Goal: Transaction & Acquisition: Purchase product/service

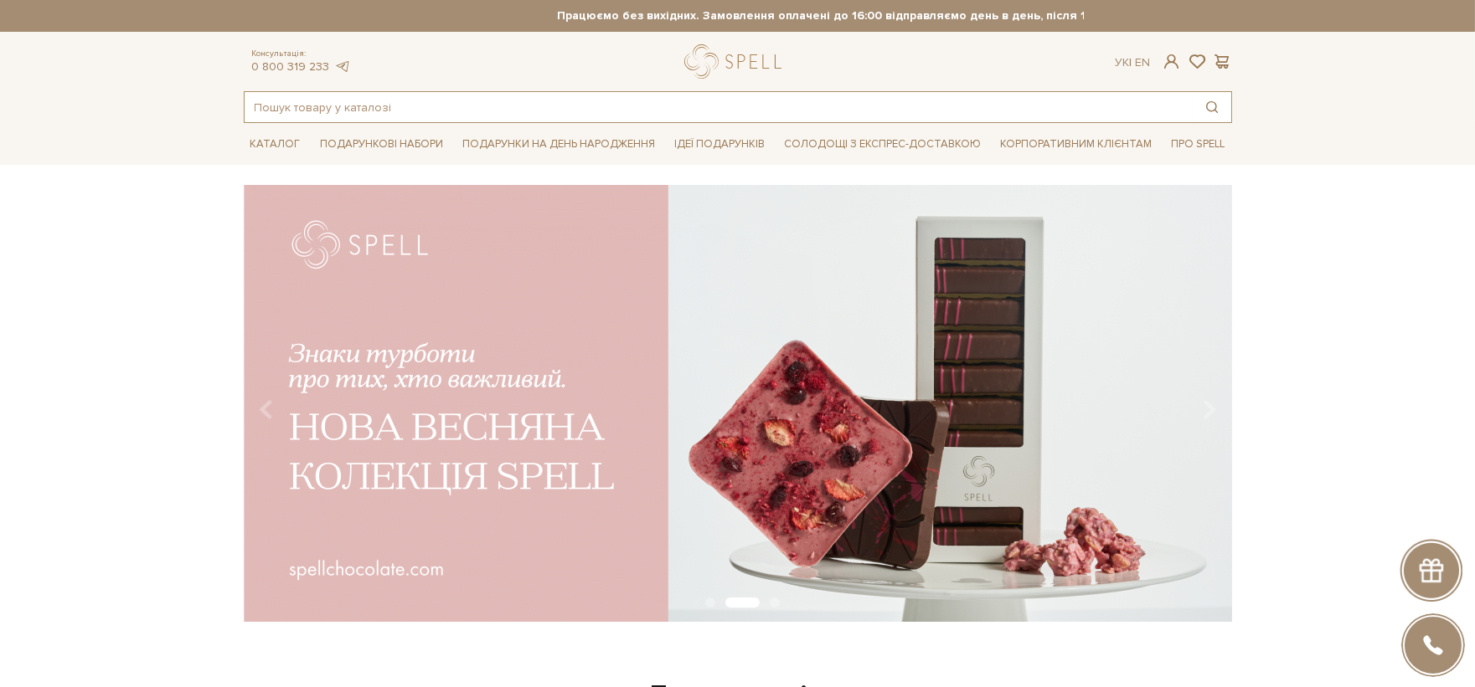
click at [465, 109] on input "text" at bounding box center [719, 107] width 948 height 30
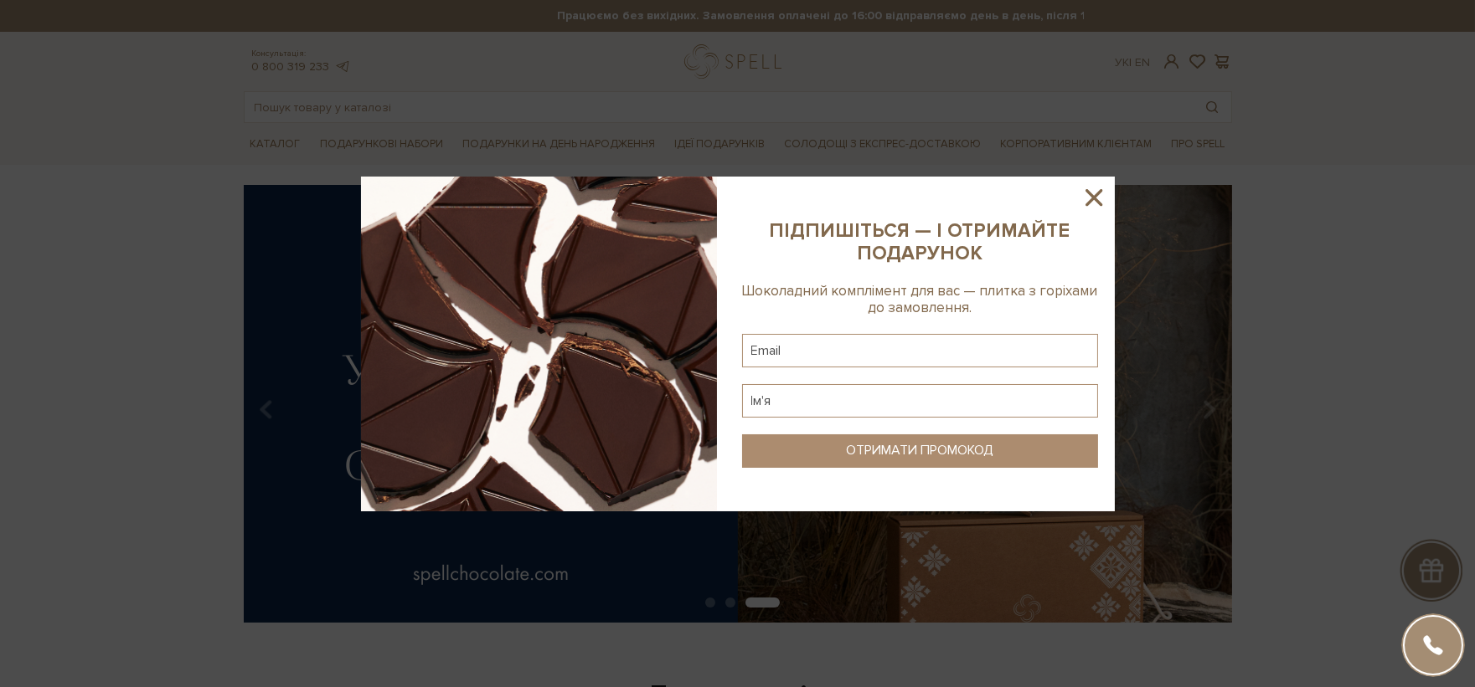
click at [1094, 214] on sys-column-static at bounding box center [919, 344] width 389 height 335
click at [1093, 211] on icon at bounding box center [1093, 197] width 28 height 28
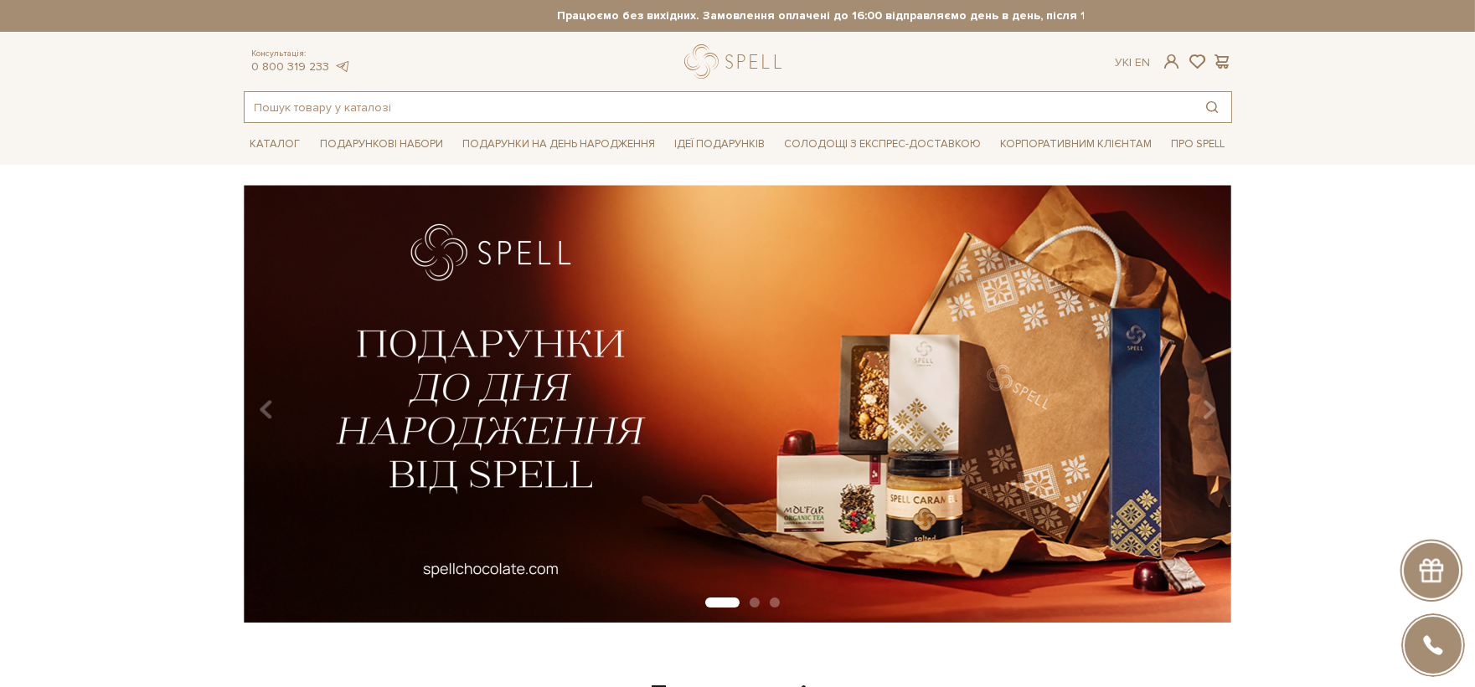
click at [303, 109] on input "text" at bounding box center [719, 107] width 948 height 30
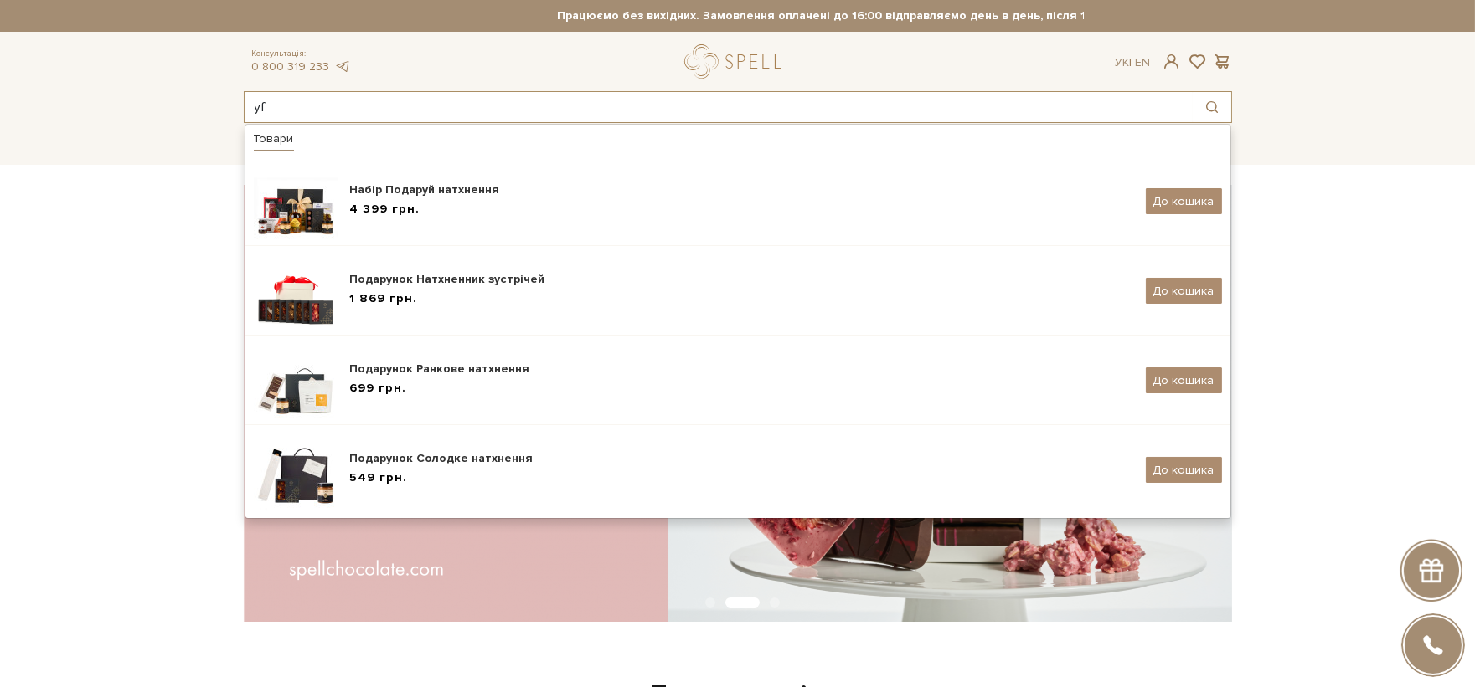
type input "y"
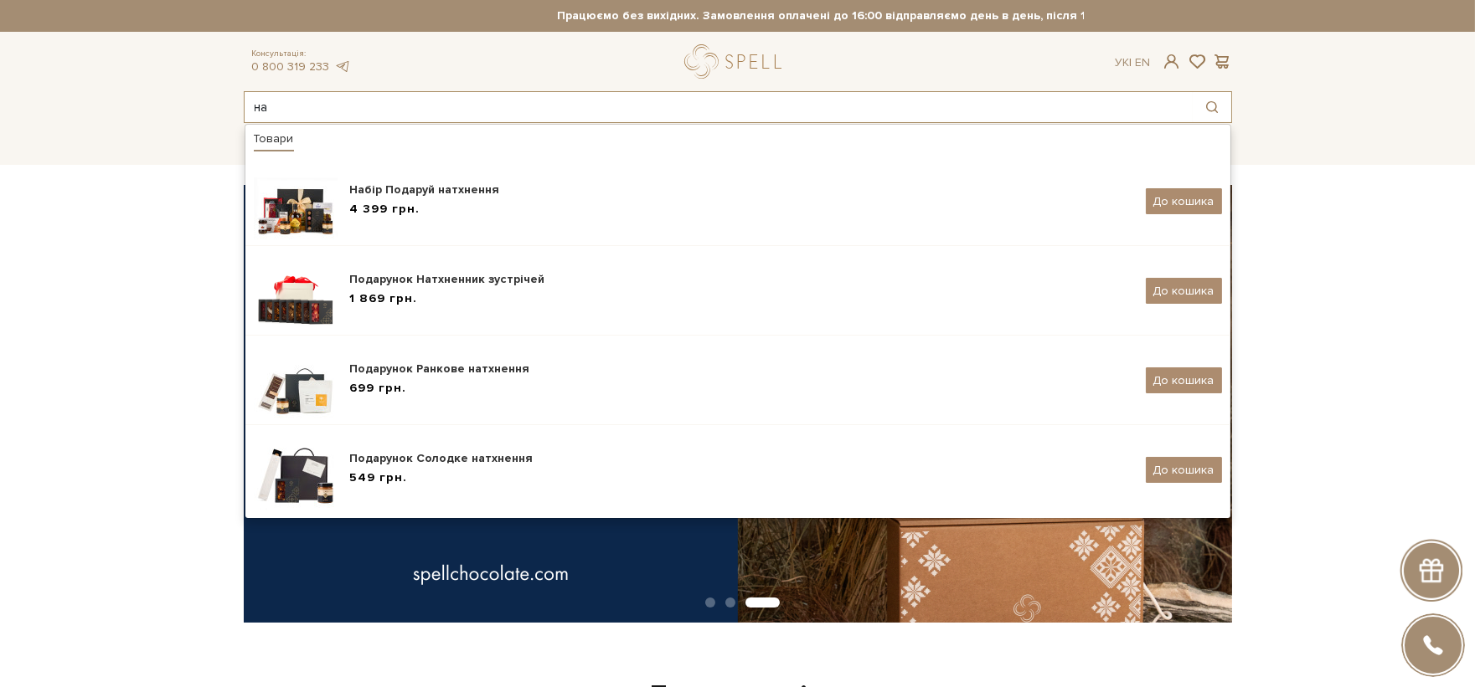
type input "н"
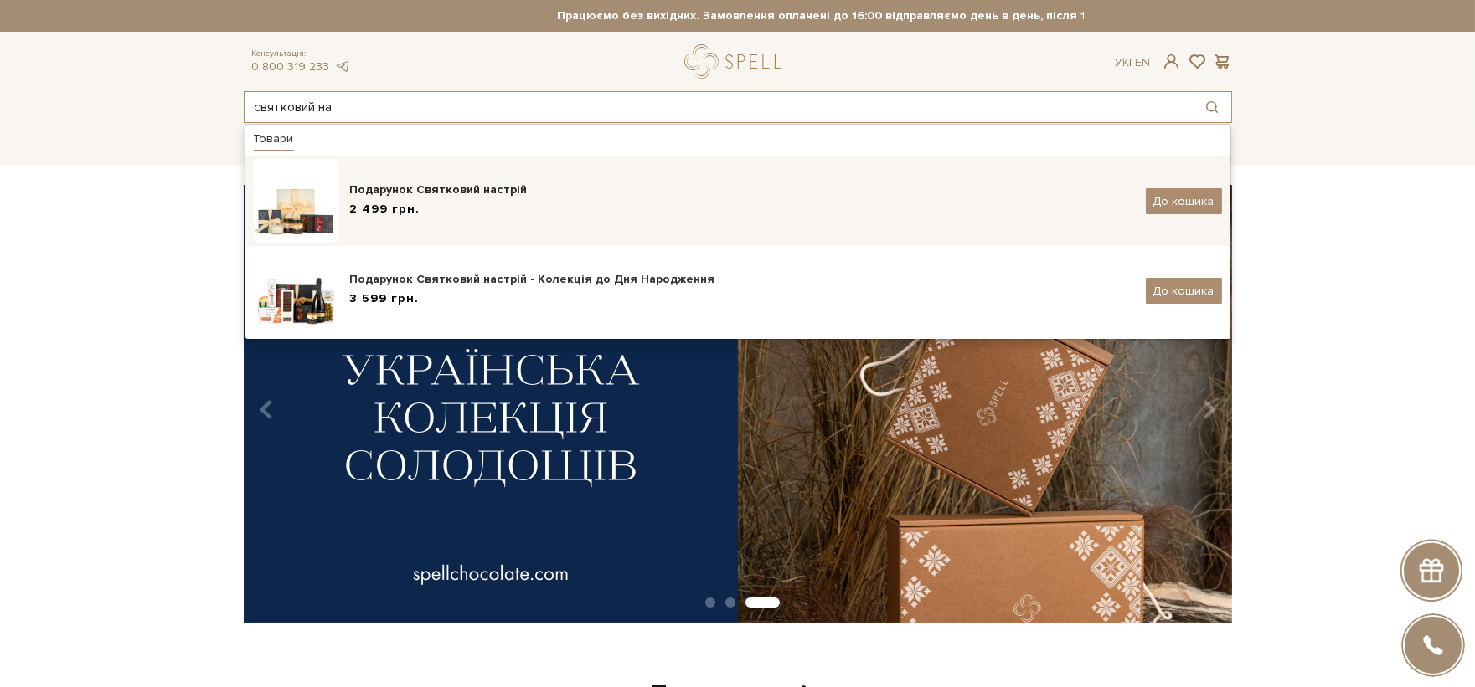
type input "святковий на"
click at [439, 190] on div "Подарунок Святковий настрій" at bounding box center [741, 190] width 783 height 17
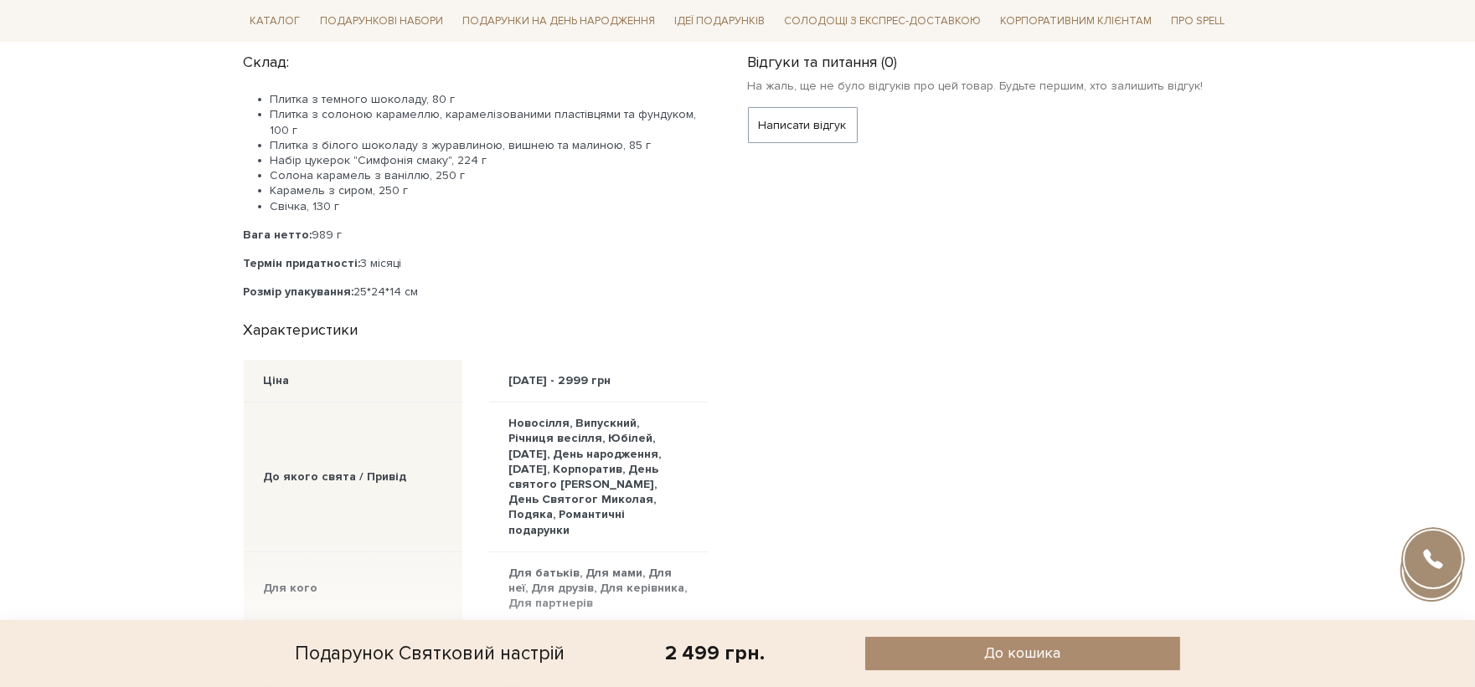
scroll to position [837, 0]
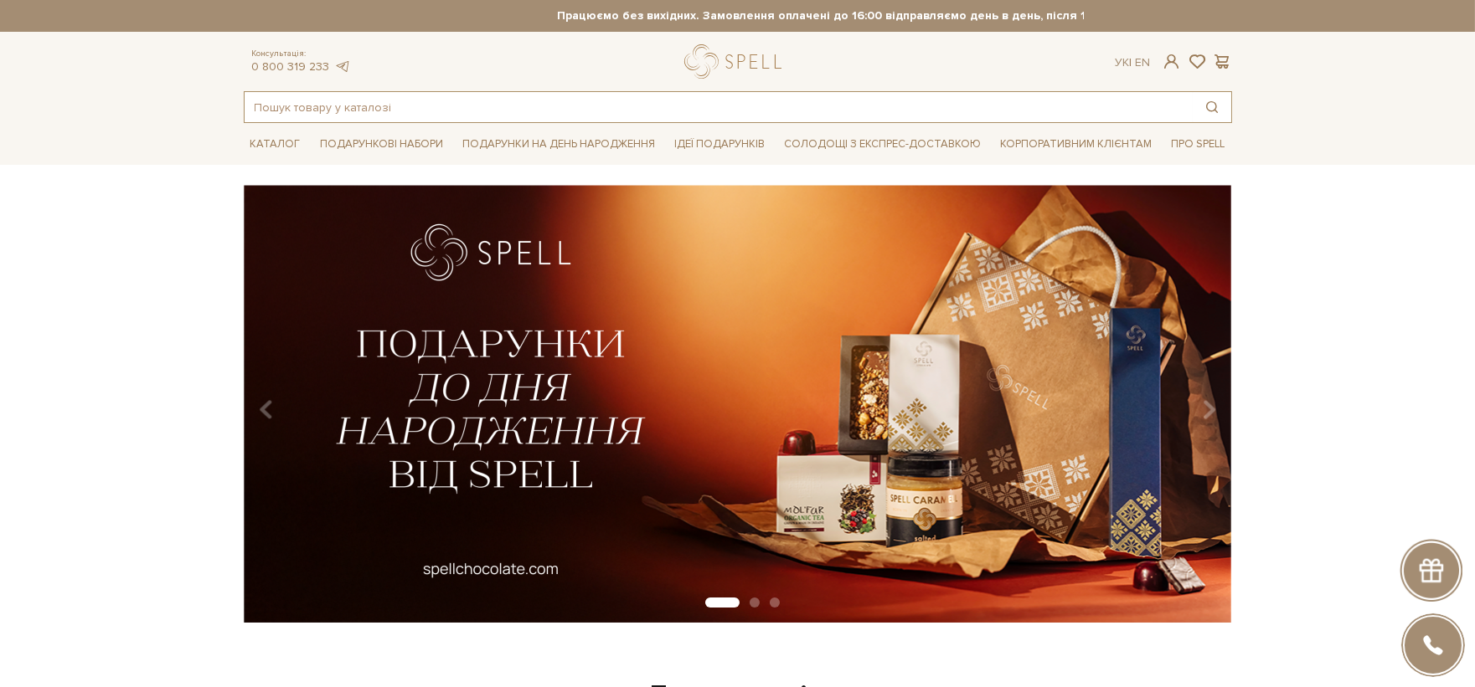
click at [424, 116] on input "text" at bounding box center [719, 107] width 948 height 30
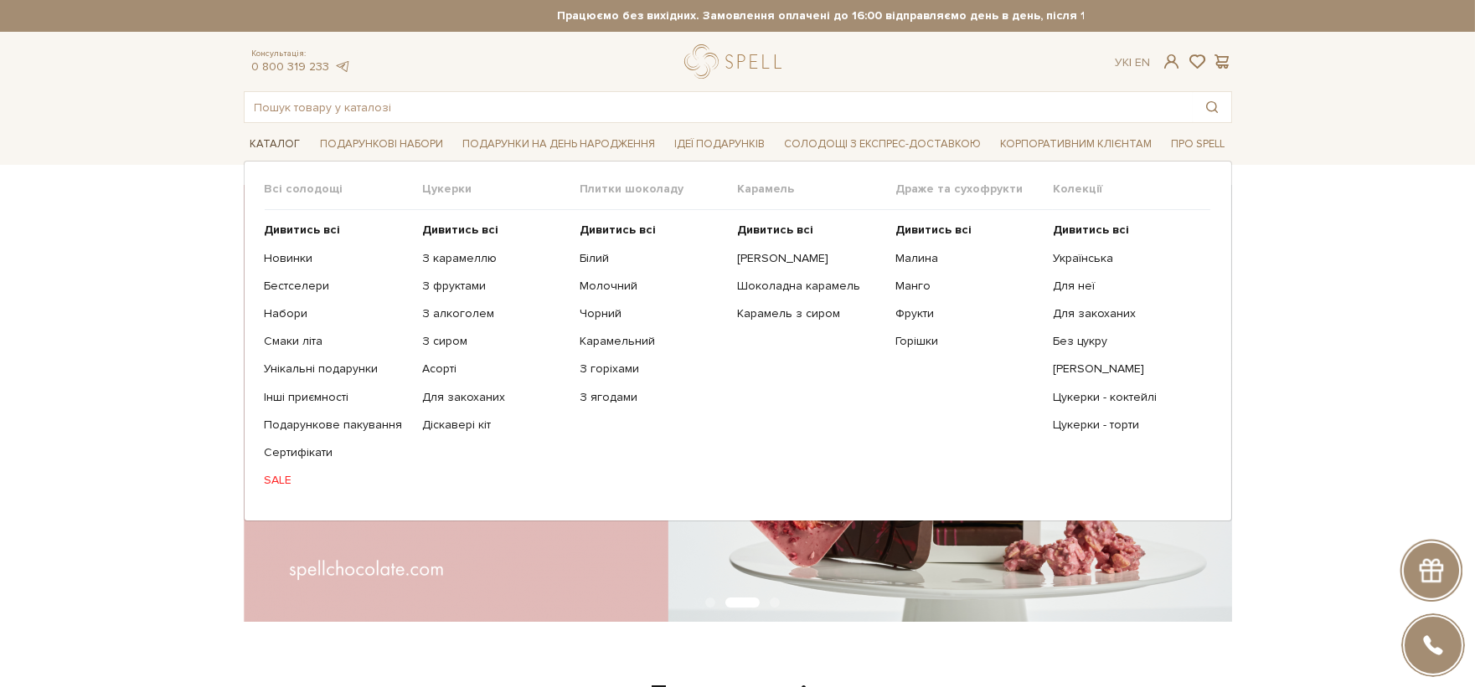
click at [264, 138] on span "Каталог" at bounding box center [276, 144] width 64 height 26
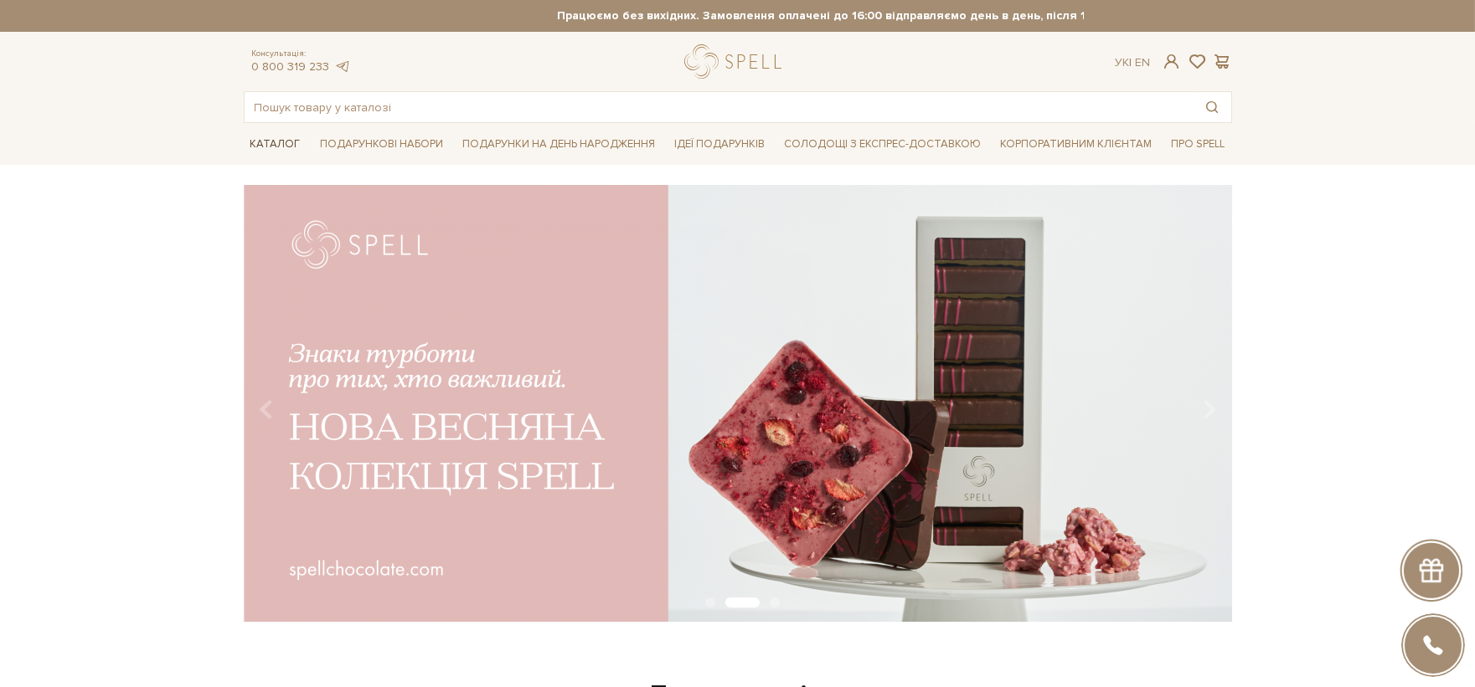
click at [264, 138] on span "Каталог" at bounding box center [276, 144] width 64 height 26
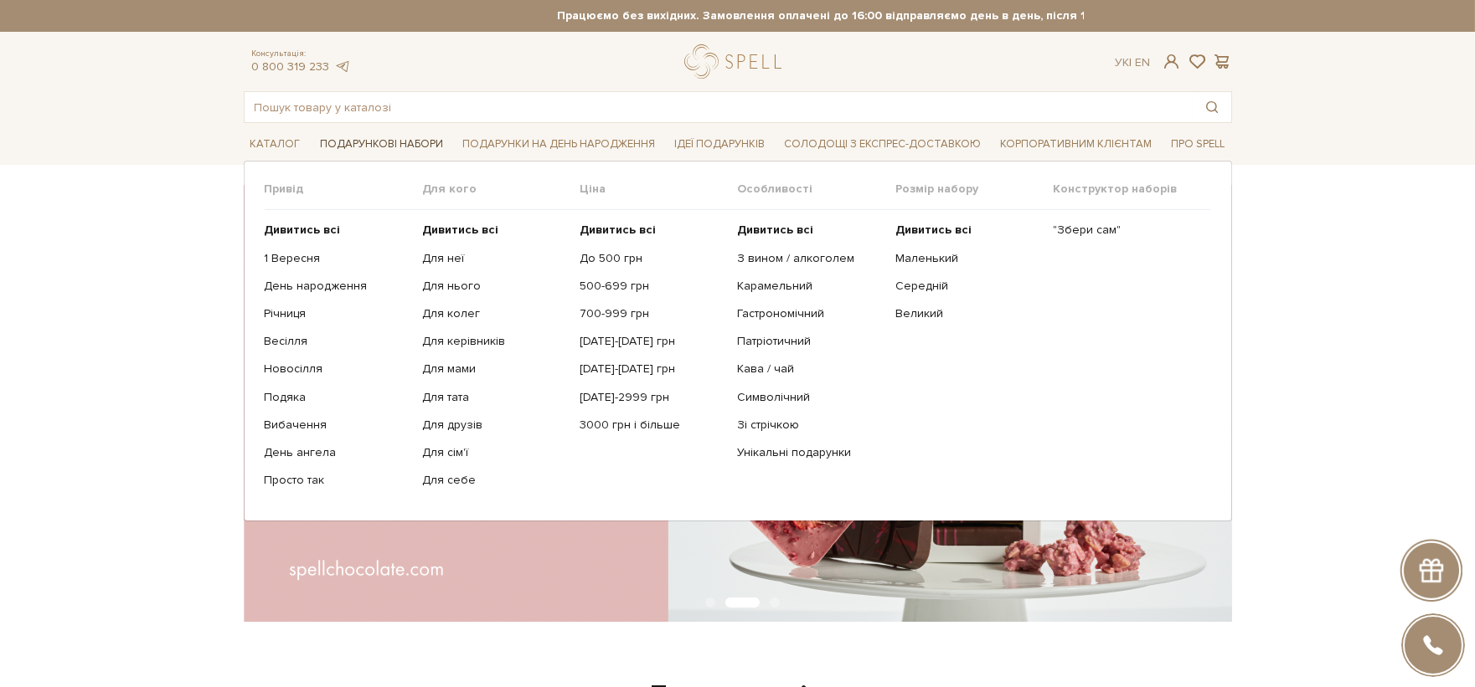
click at [347, 140] on span "Подарункові набори" at bounding box center [381, 144] width 136 height 26
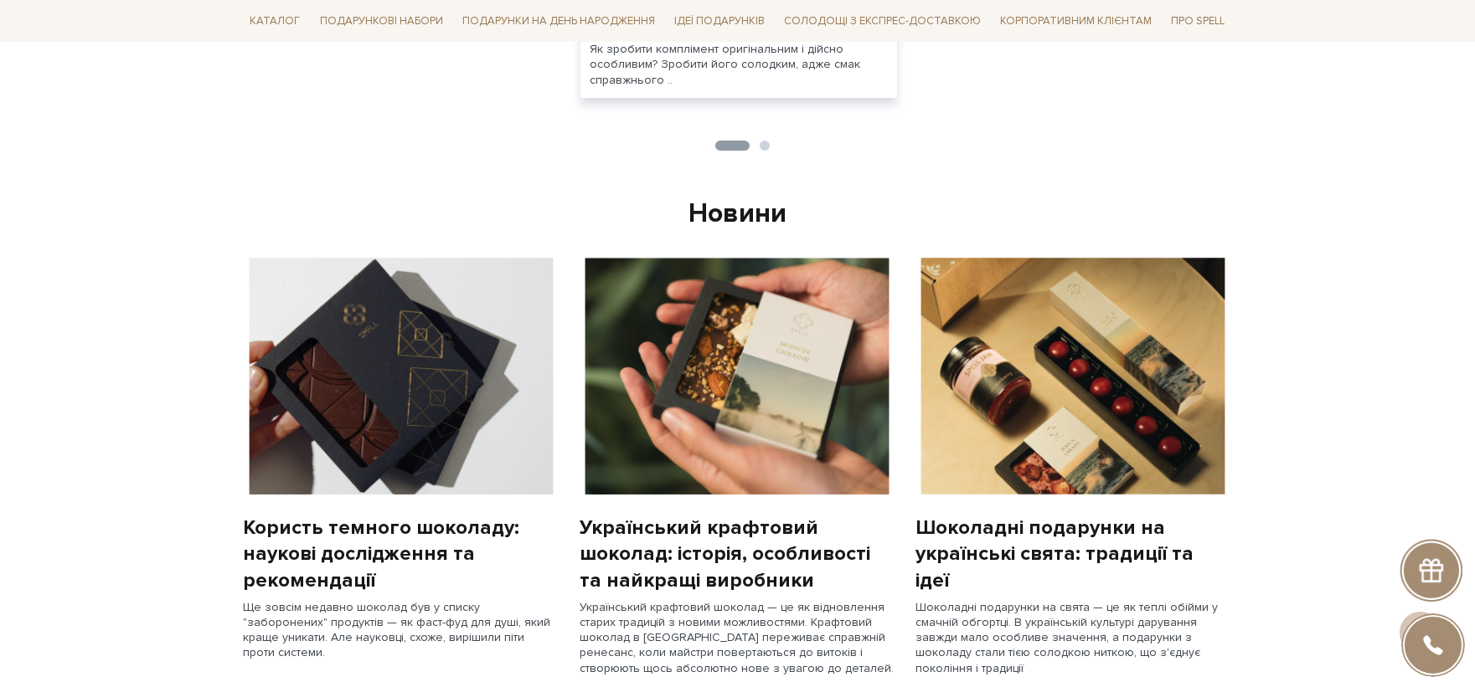
scroll to position [744, 0]
